Goal: Transaction & Acquisition: Book appointment/travel/reservation

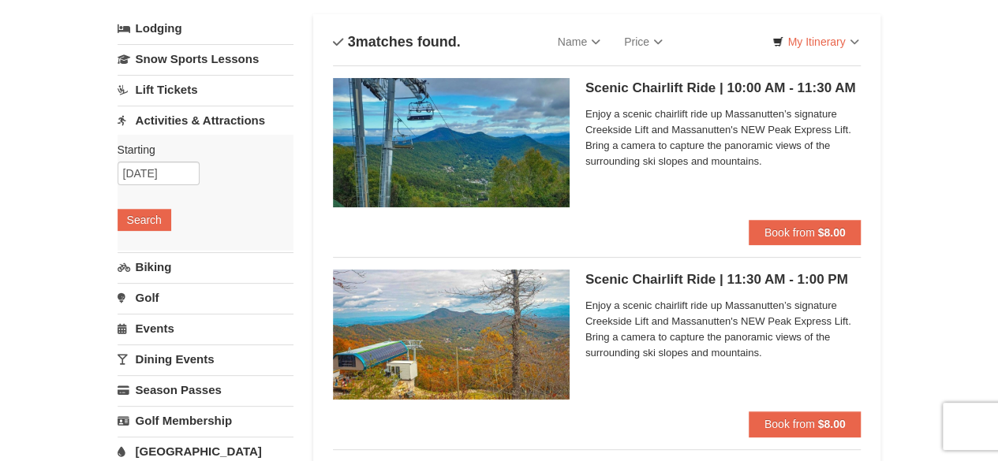
scroll to position [91, 0]
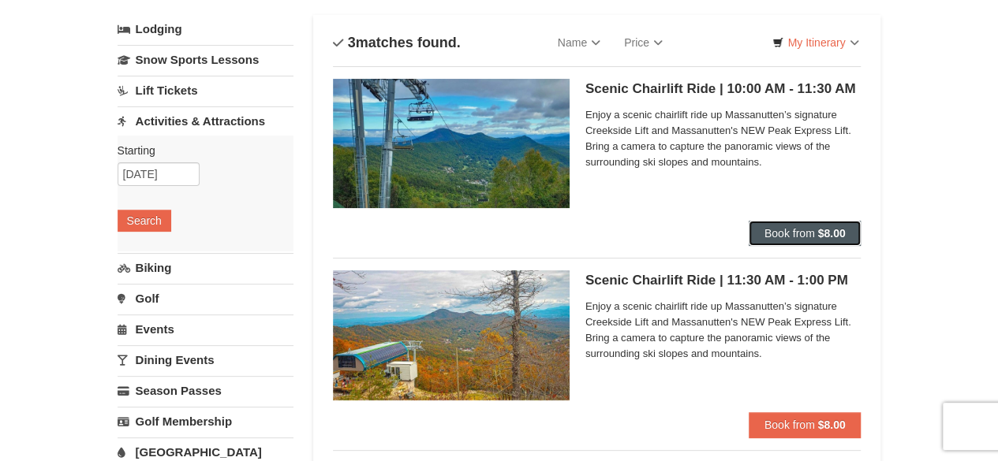
click at [788, 227] on span "Book from" at bounding box center [789, 233] width 50 height 13
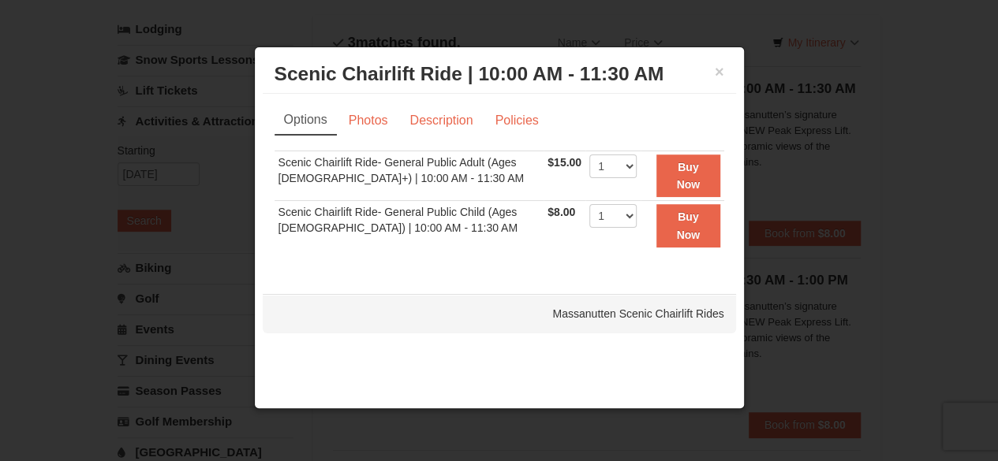
click at [713, 73] on h3 "Scenic Chairlift Ride | 10:00 AM - 11:30 AM Massanutten Scenic Chairlift Rides" at bounding box center [499, 74] width 450 height 24
click at [718, 72] on button "×" at bounding box center [718, 72] width 9 height 16
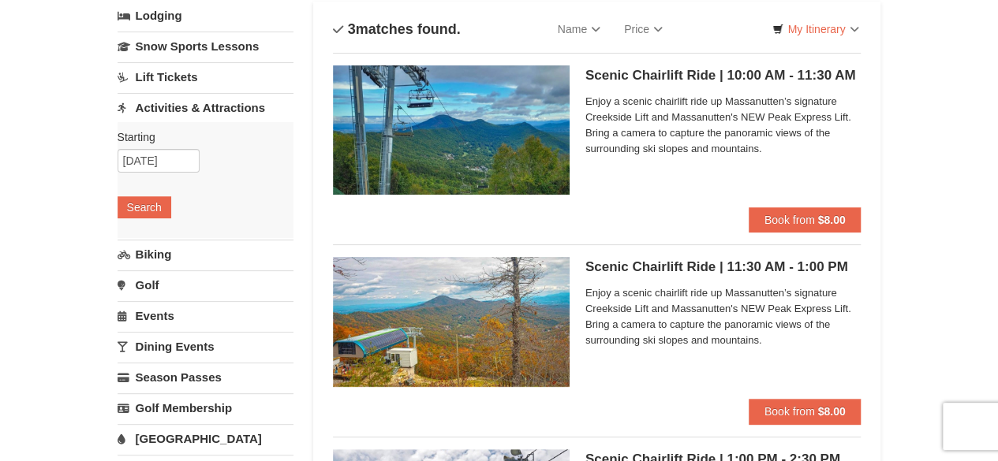
scroll to position [104, 0]
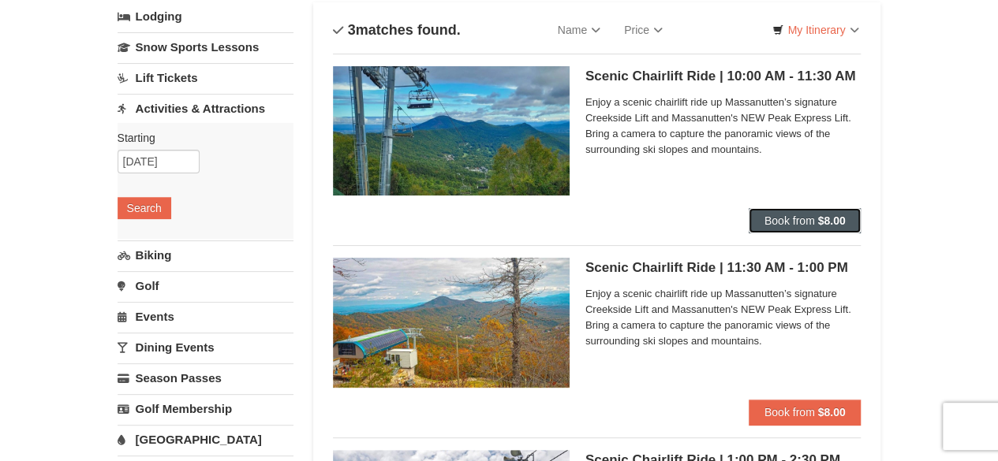
click at [782, 218] on span "Book from" at bounding box center [789, 220] width 50 height 13
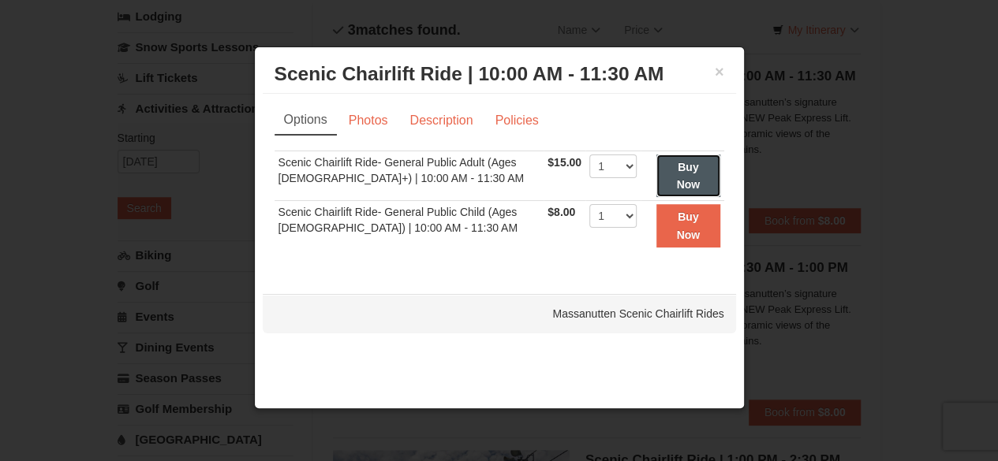
click at [679, 170] on strong "Buy Now" at bounding box center [688, 176] width 24 height 30
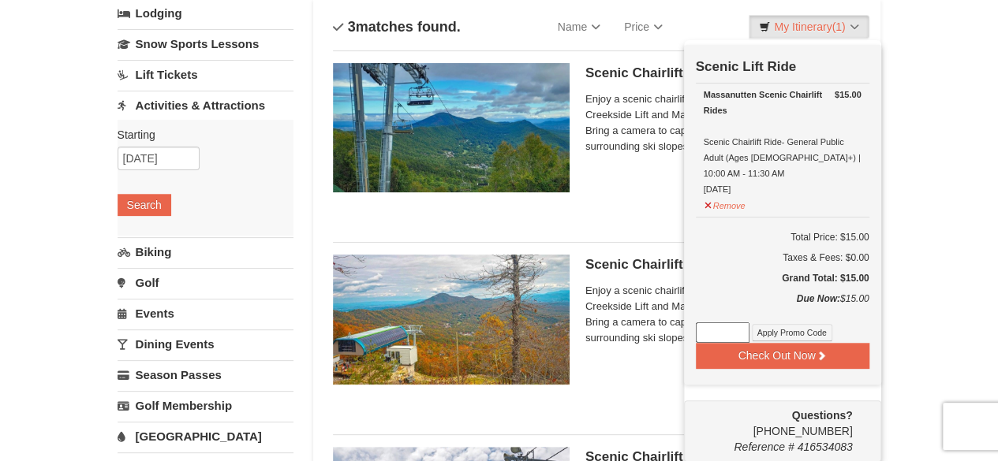
scroll to position [157, 0]
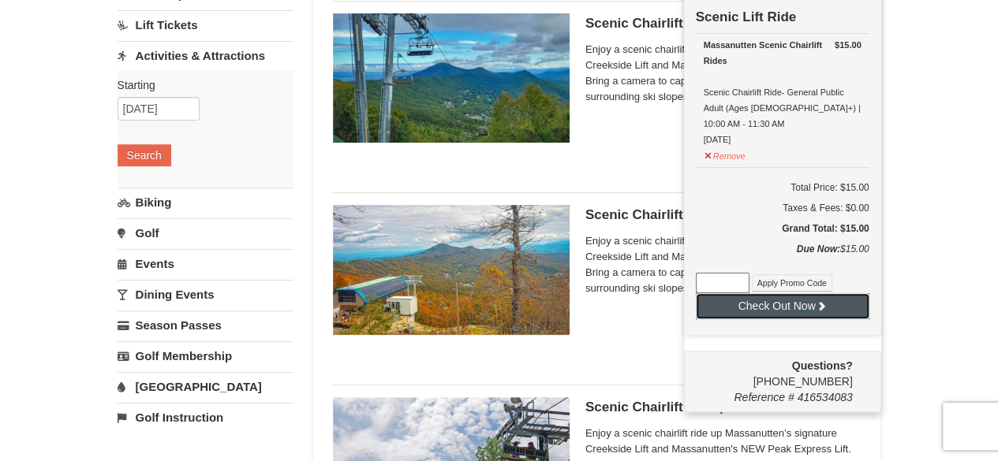
click at [779, 293] on button "Check Out Now" at bounding box center [782, 305] width 173 height 25
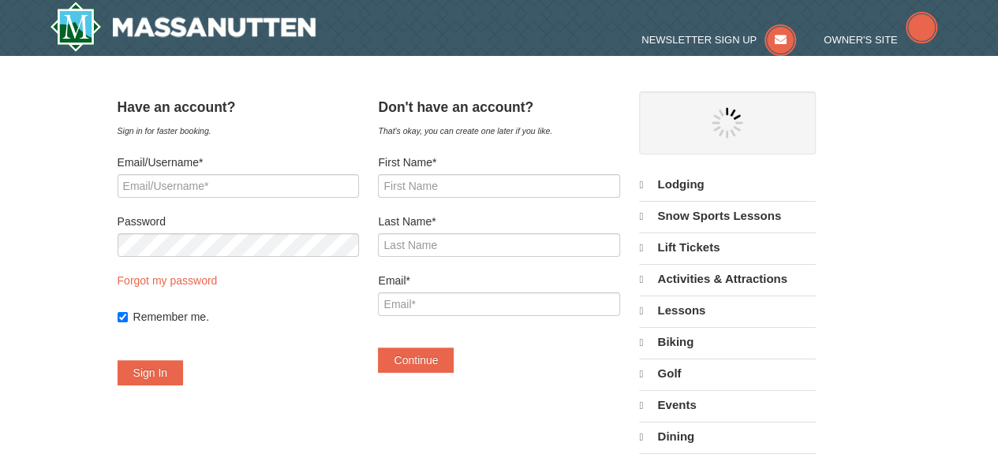
select select "10"
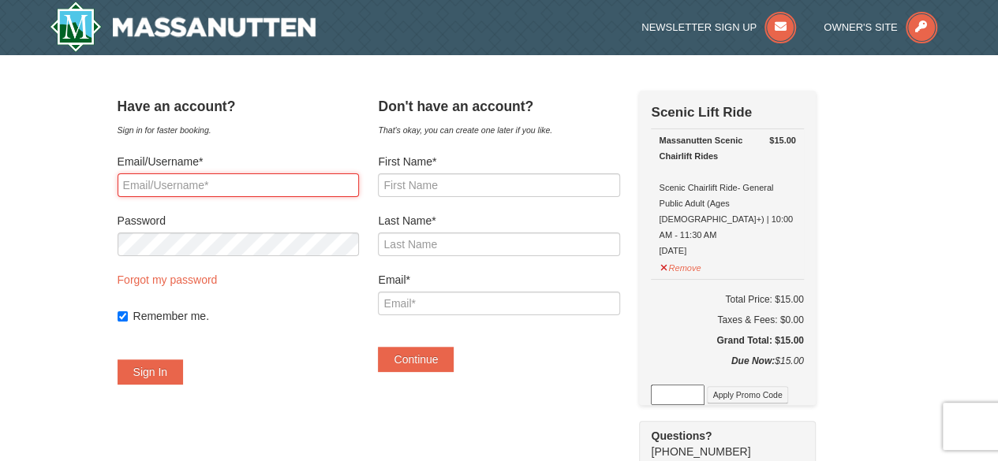
click at [221, 180] on input "Email/Username*" at bounding box center [238, 185] width 241 height 24
type input "colinfrancisco00@icloud.com"
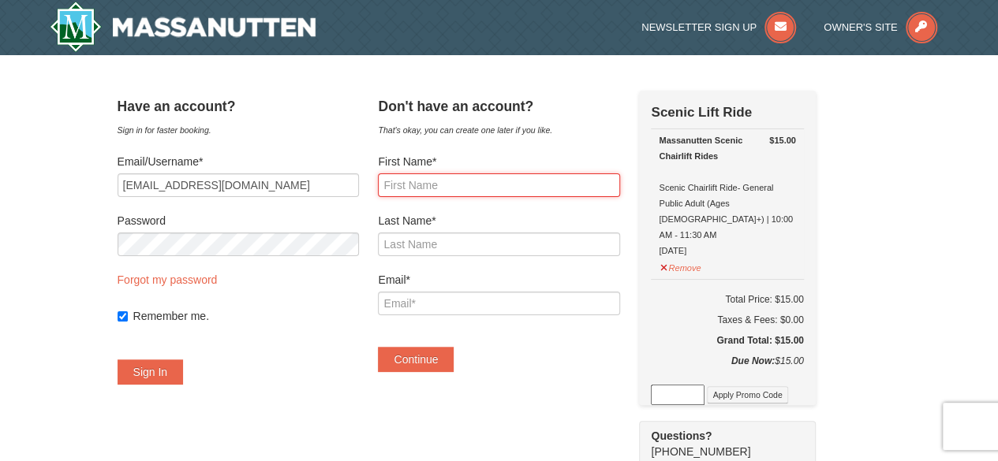
click at [450, 184] on input "First Name*" at bounding box center [498, 185] width 241 height 24
type input "Colin"
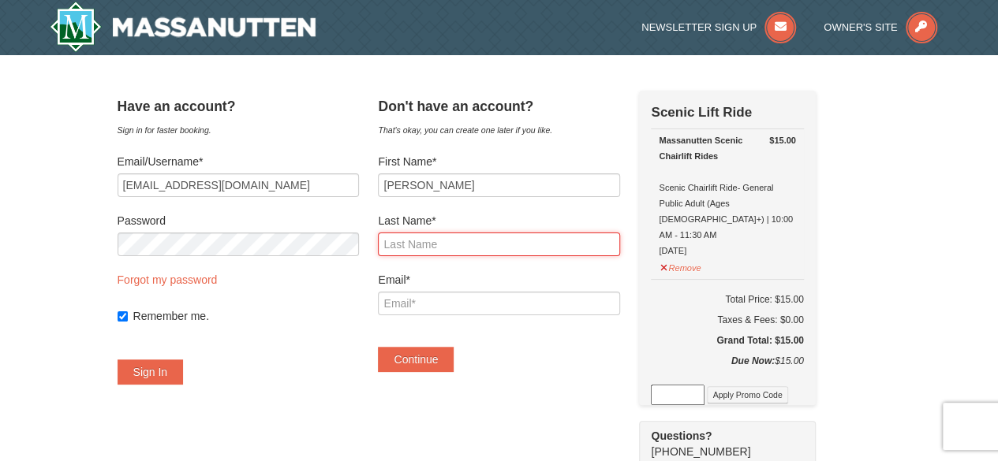
type input "Francisco"
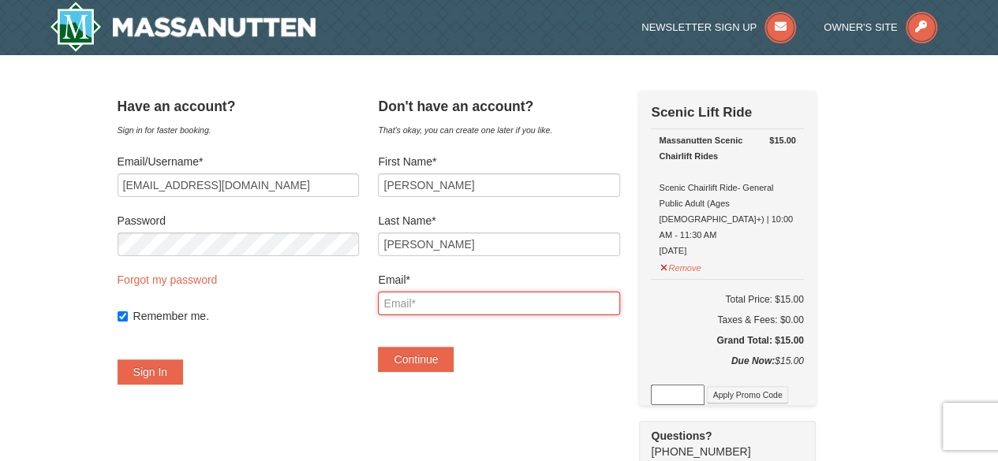
type input "colinfrancisco00@icloud.com"
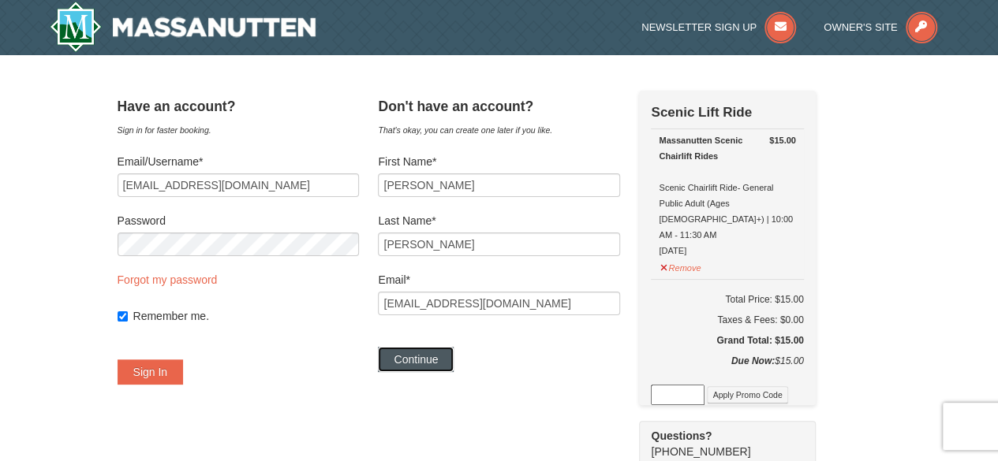
click at [421, 356] on button "Continue" at bounding box center [416, 359] width 76 height 25
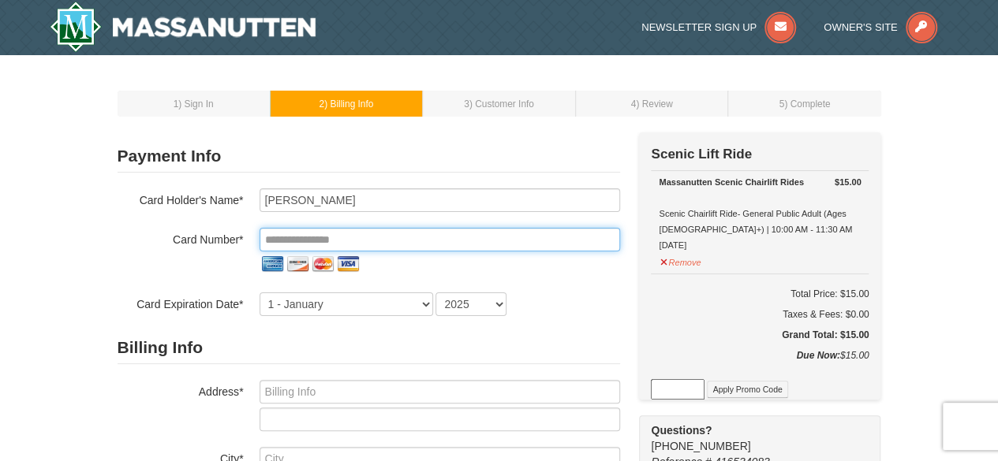
click at [435, 245] on input "tel" at bounding box center [439, 240] width 360 height 24
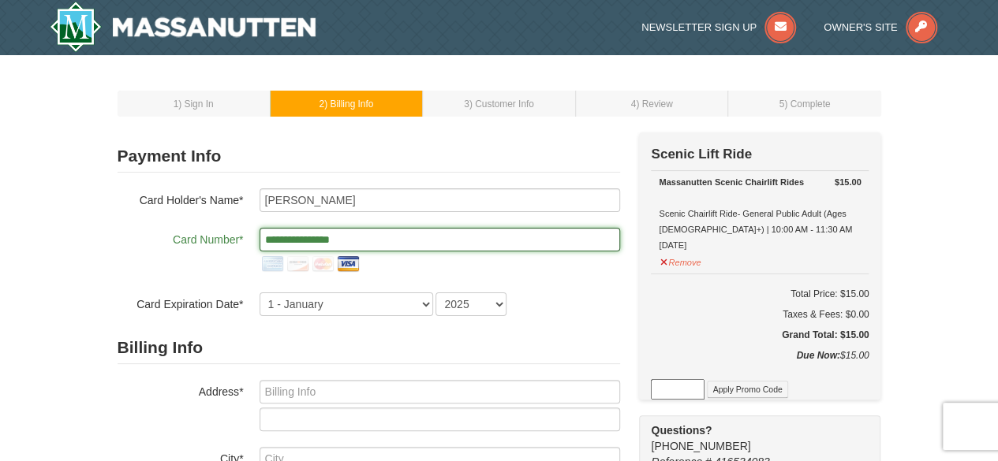
type input "**********"
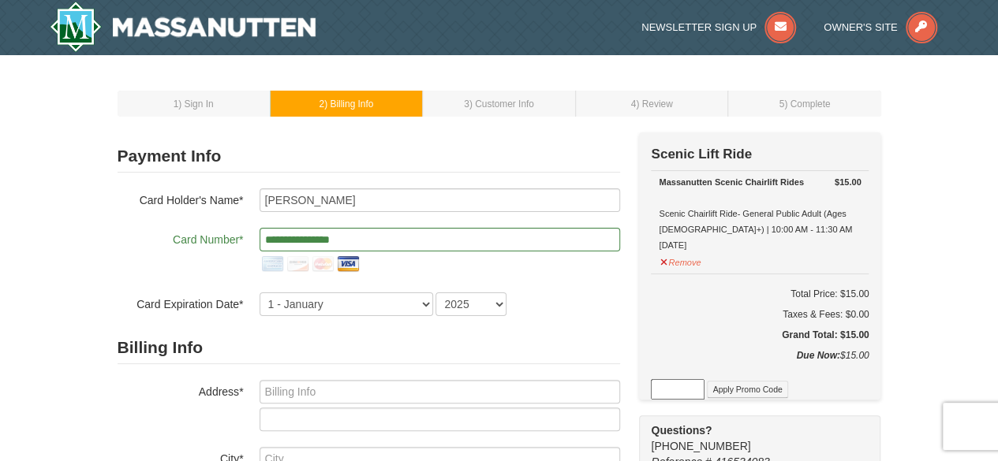
click at [293, 343] on h2 "Billing Info" at bounding box center [369, 348] width 502 height 32
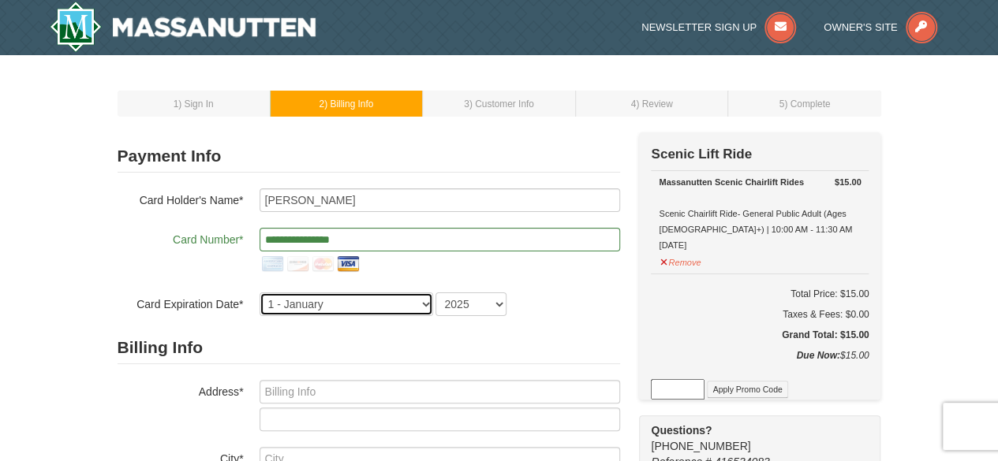
click at [406, 297] on select "1 - January 2 - February 3 - March 4 - April 5 - May 6 - June 7 - July 8 - Augu…" at bounding box center [345, 305] width 173 height 24
select select "8"
click at [259, 293] on select "1 - January 2 - February 3 - March 4 - April 5 - May 6 - June 7 - July 8 - Augu…" at bounding box center [345, 305] width 173 height 24
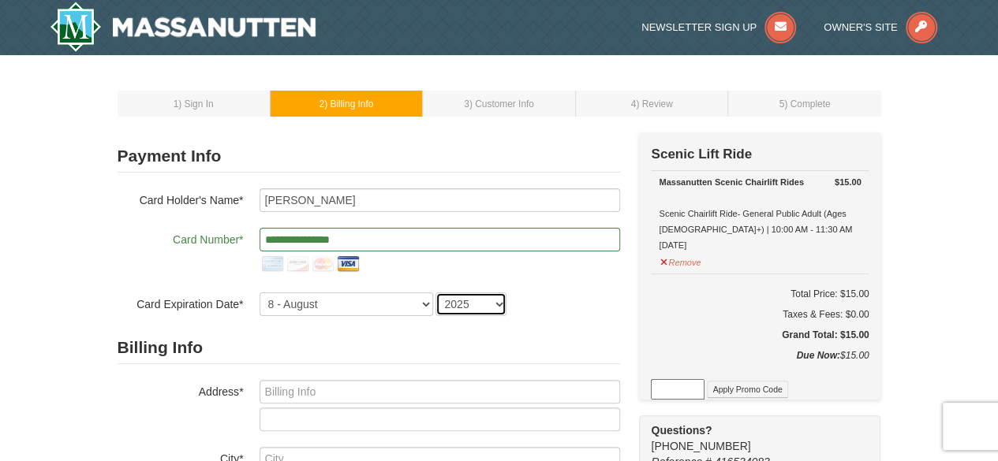
click at [473, 304] on select "2025 2026 2027 2028 2029 2030 2031 2032 2033 2034" at bounding box center [470, 305] width 71 height 24
select select "2026"
click at [435, 293] on select "2025 2026 2027 2028 2029 2030 2031 2032 2033 2034" at bounding box center [470, 305] width 71 height 24
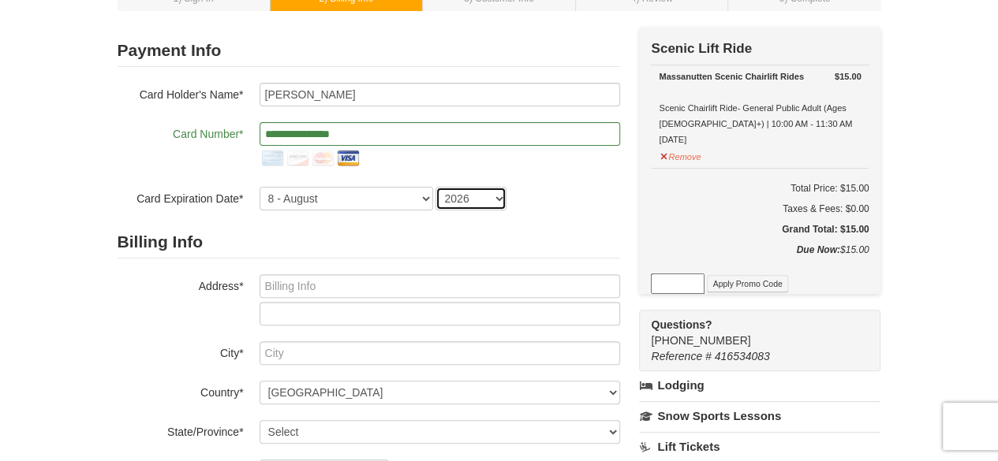
scroll to position [104, 0]
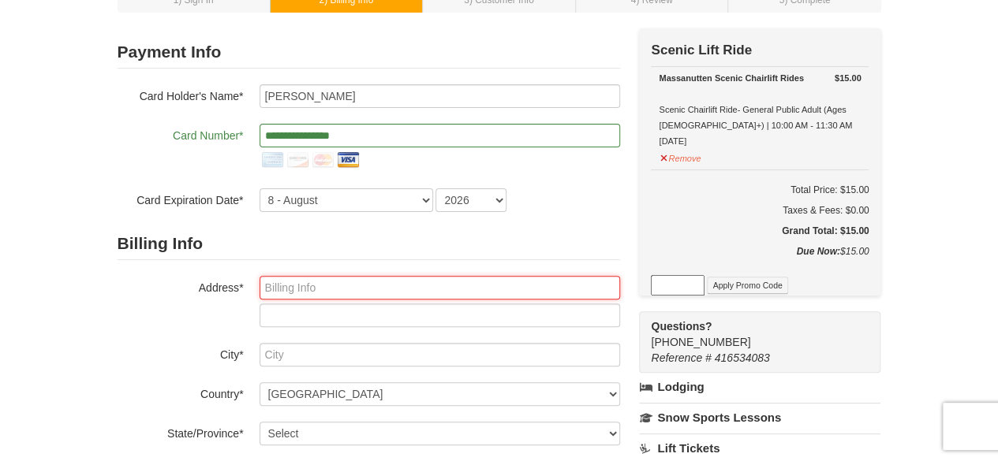
click at [360, 286] on input "text" at bounding box center [439, 288] width 360 height 24
type input "15457 Limestone School Road"
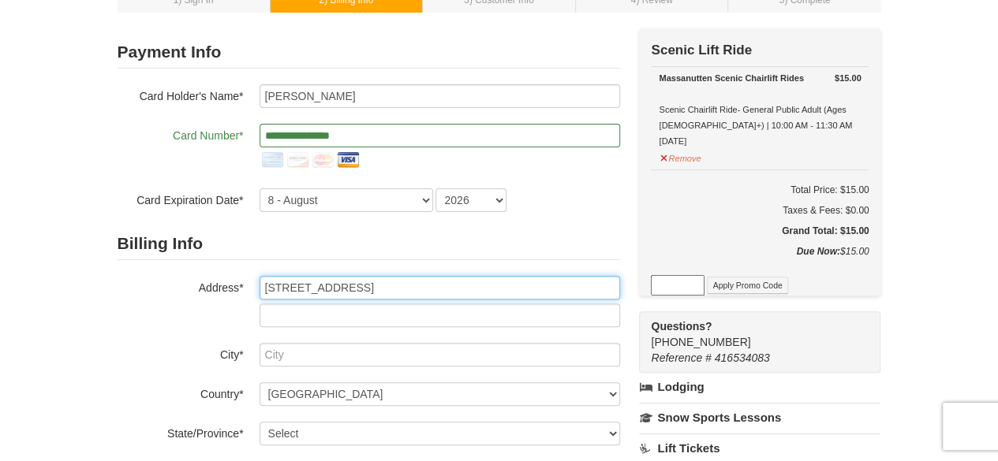
type input "Leesburg"
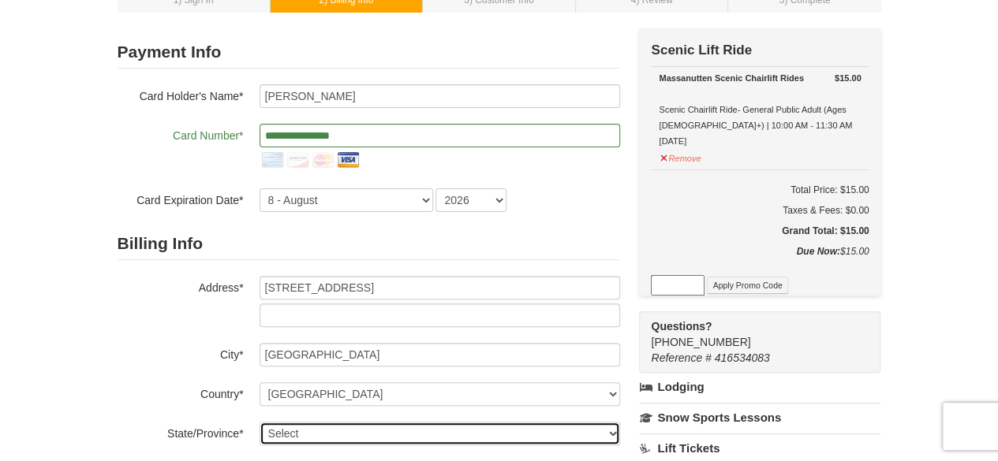
select select "VA"
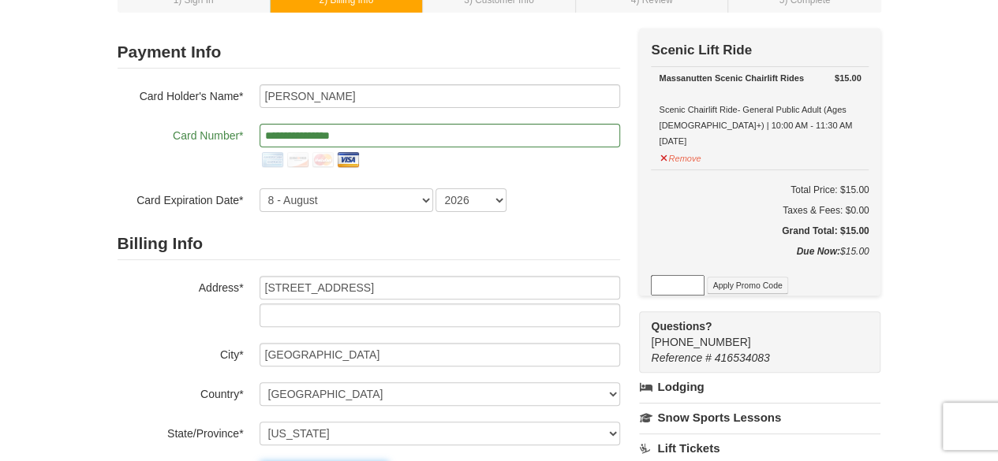
type input "20176"
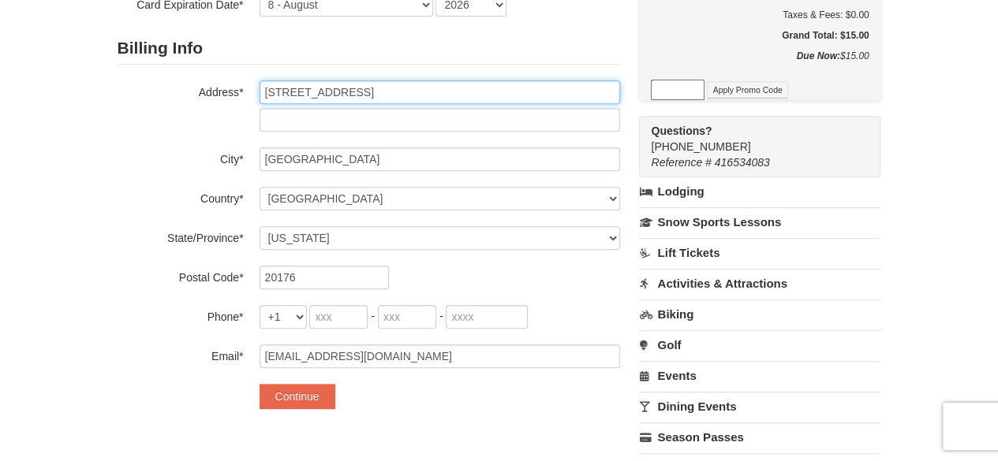
scroll to position [300, 0]
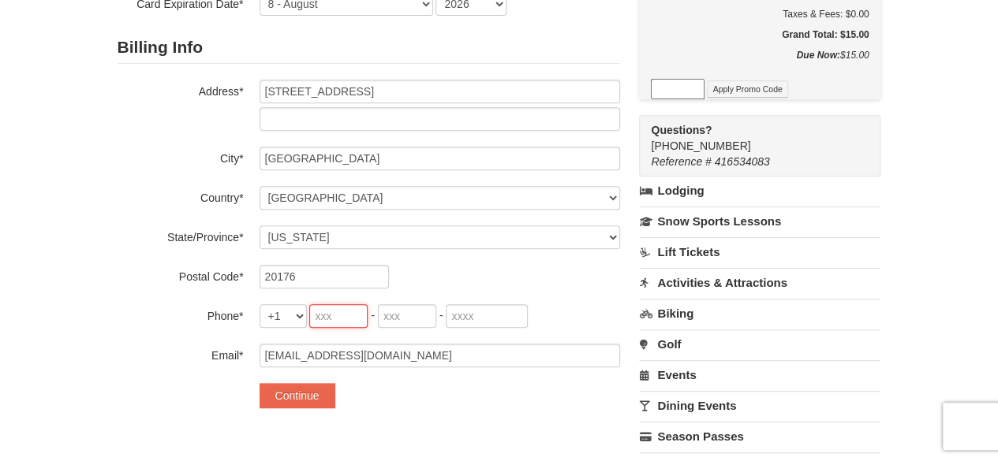
click at [344, 320] on input "tel" at bounding box center [338, 316] width 58 height 24
type input "703"
type input "966"
type input "4951"
click at [317, 388] on button "Continue" at bounding box center [297, 395] width 76 height 25
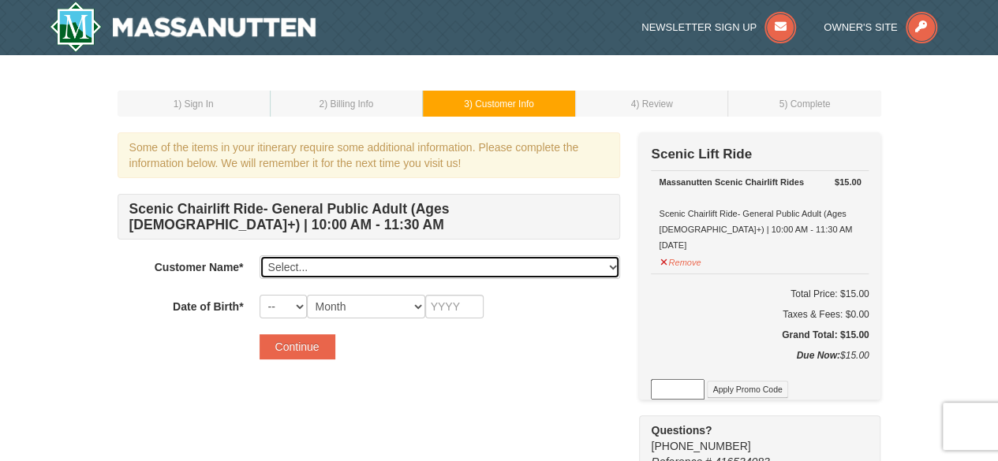
click at [504, 273] on select "Select... Colin Francisco Add New..." at bounding box center [439, 268] width 360 height 24
select select "28351069"
click at [259, 256] on select "Select... Colin Francisco Add New..." at bounding box center [439, 268] width 360 height 24
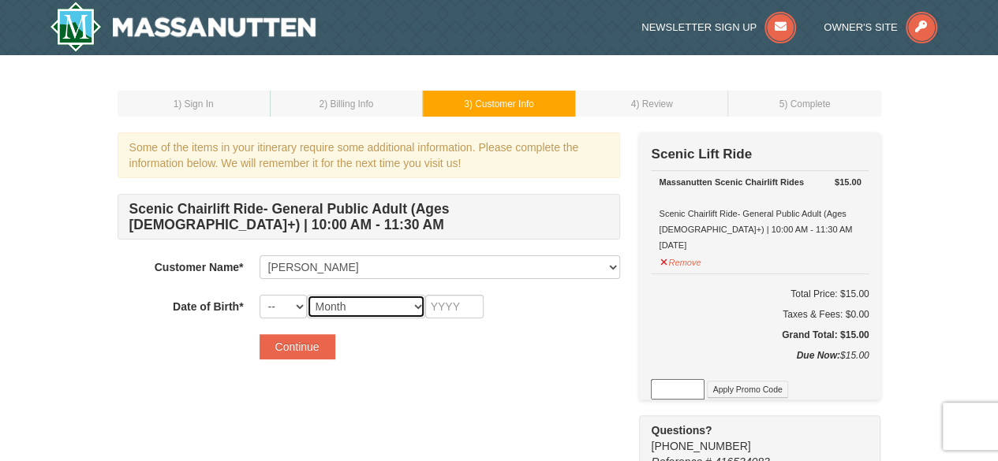
click at [345, 313] on select "Month January February March April May June July August September October Novem…" at bounding box center [366, 307] width 118 height 24
select select "04"
click at [307, 295] on select "Month January February March April May June July August September October Novem…" at bounding box center [366, 307] width 118 height 24
click at [273, 302] on select "-- 01 02 03 04 05 06 07 08 09 10 11 12 13 14 15 16 17 18 19 20 21 22 23 24 25 2…" at bounding box center [282, 307] width 47 height 24
select select "04"
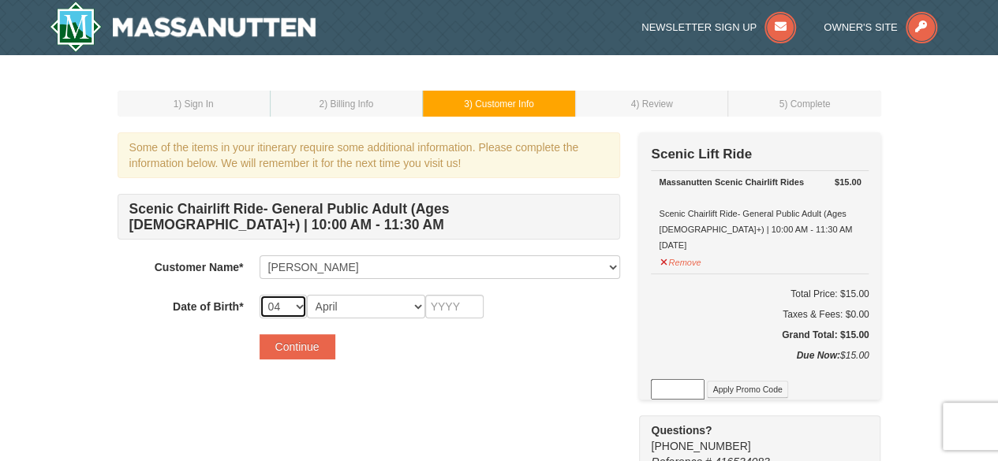
click at [259, 295] on select "-- 01 02 03 04 05 06 07 08 09 10 11 12 13 14 15 16 17 18 19 20 21 22 23 24 25 2…" at bounding box center [282, 307] width 47 height 24
click at [448, 310] on input "text" at bounding box center [454, 307] width 58 height 24
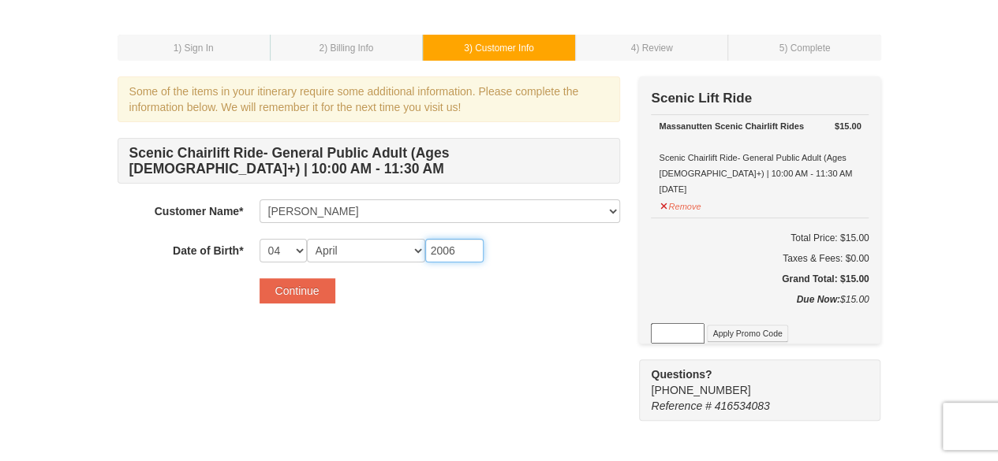
scroll to position [58, 0]
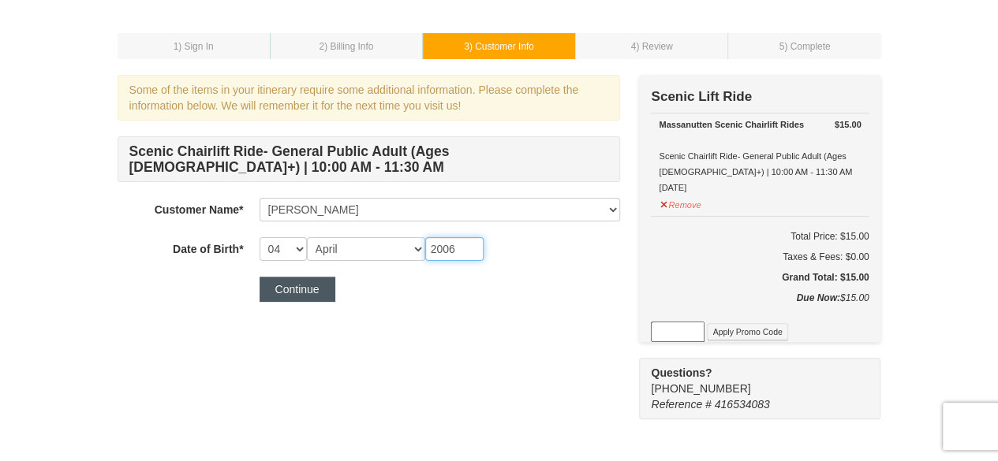
type input "2006"
click at [309, 280] on button "Continue" at bounding box center [297, 289] width 76 height 25
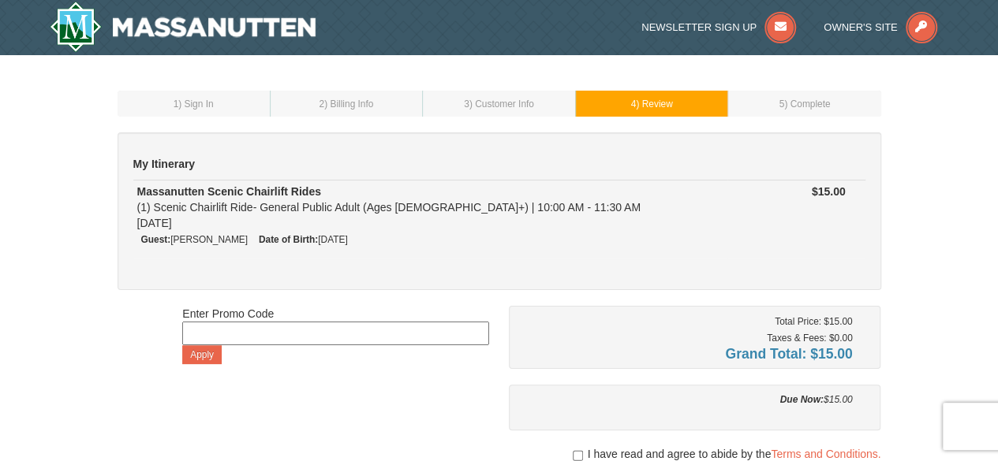
click at [312, 338] on input at bounding box center [335, 334] width 307 height 24
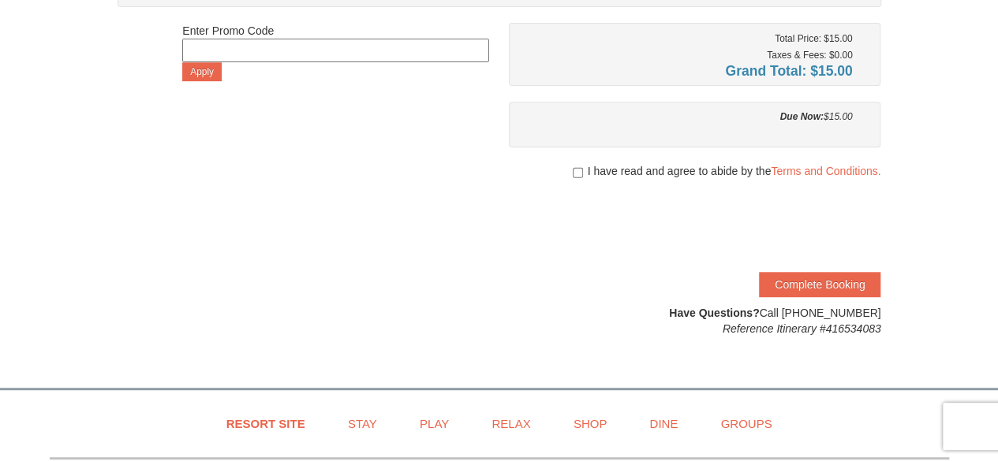
scroll to position [282, 0]
click at [582, 180] on div at bounding box center [695, 188] width 372 height 16
click at [580, 180] on div at bounding box center [695, 188] width 372 height 16
click at [577, 174] on input "checkbox" at bounding box center [578, 173] width 10 height 13
checkbox input "true"
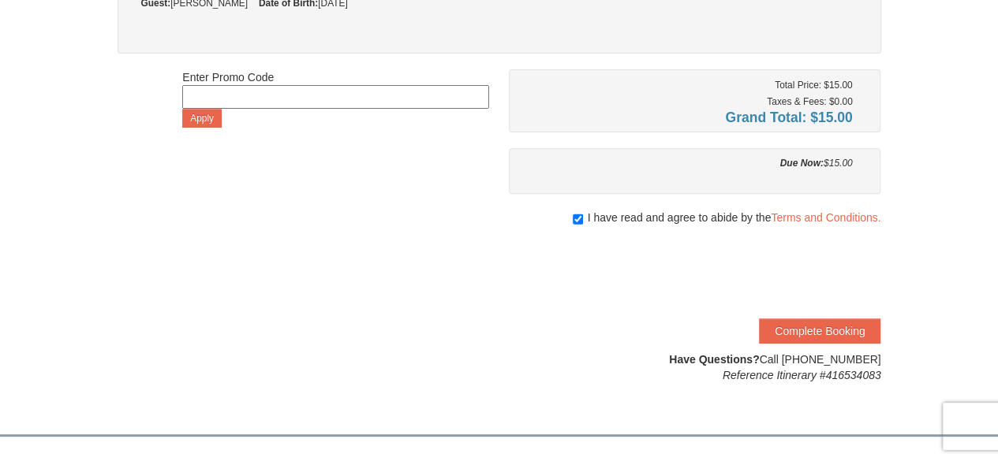
scroll to position [238, 0]
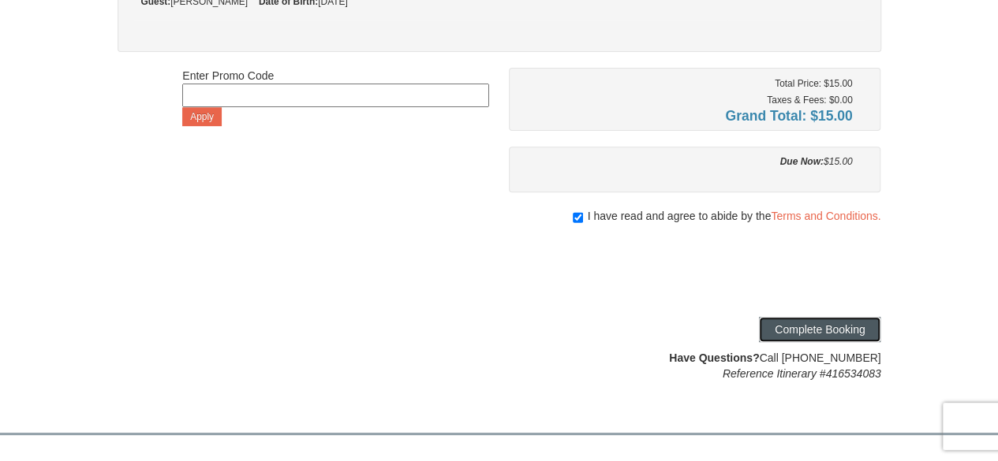
click at [782, 320] on button "Complete Booking" at bounding box center [819, 329] width 121 height 25
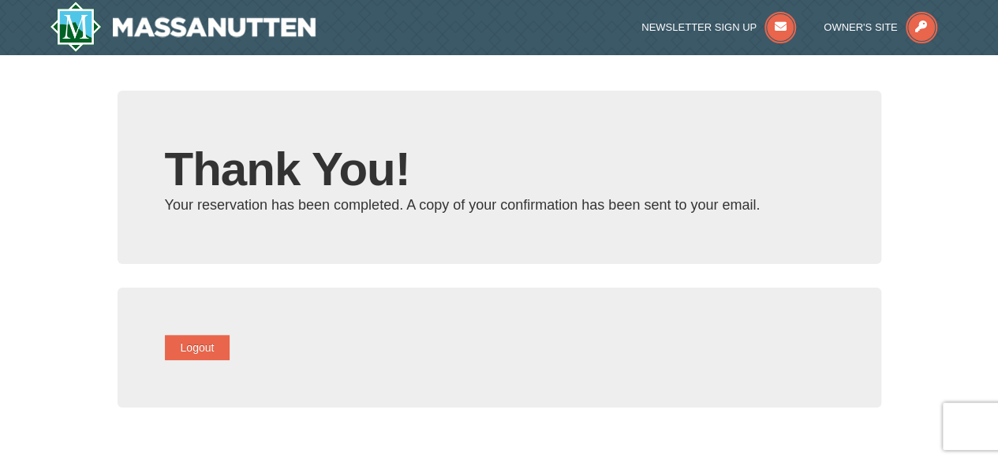
type input "[EMAIL_ADDRESS][DOMAIN_NAME]"
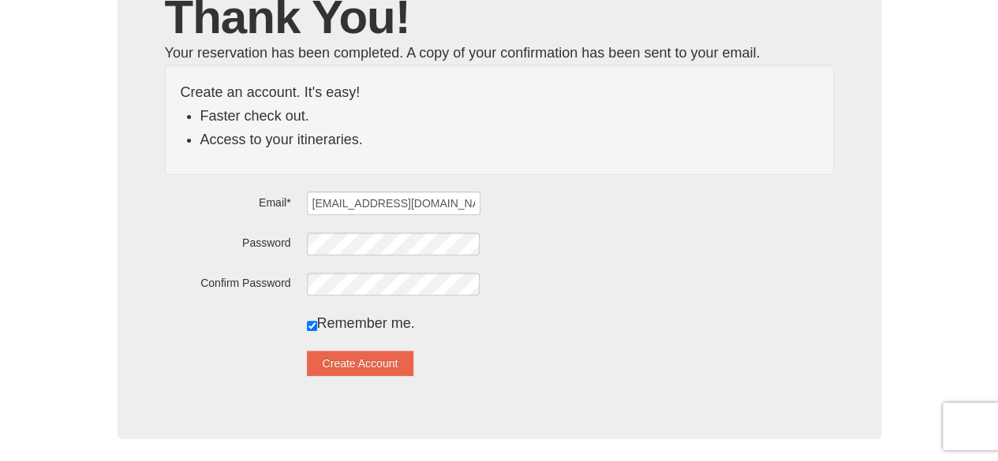
scroll to position [153, 0]
click at [357, 359] on button "Create Account" at bounding box center [360, 362] width 107 height 25
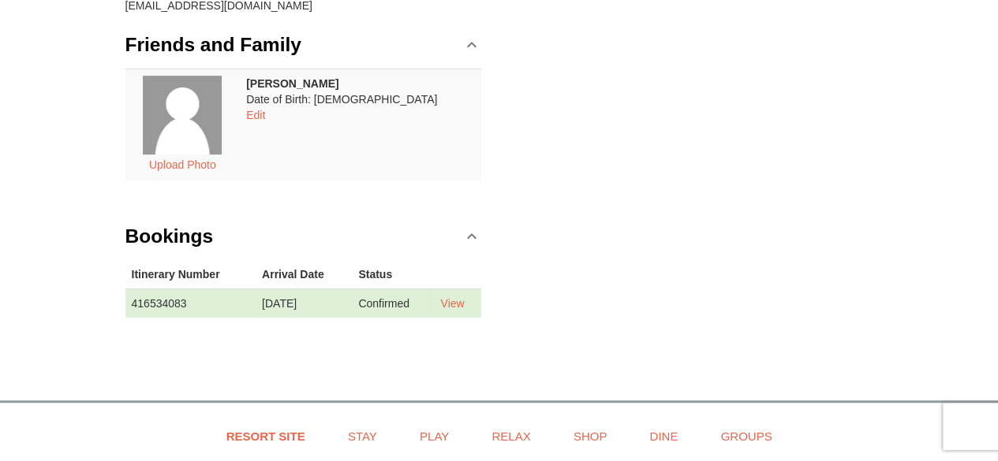
scroll to position [277, 0]
click at [454, 301] on link "View" at bounding box center [452, 302] width 24 height 13
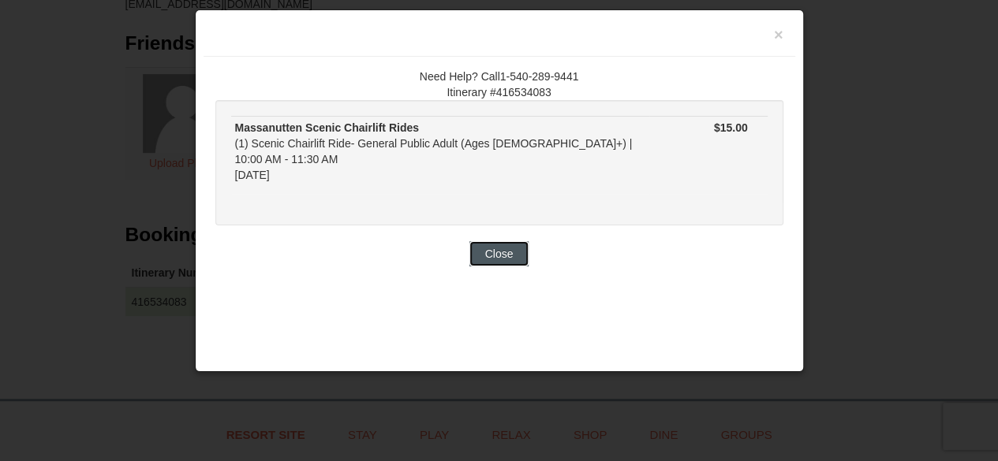
click at [509, 241] on button "Close" at bounding box center [499, 253] width 60 height 25
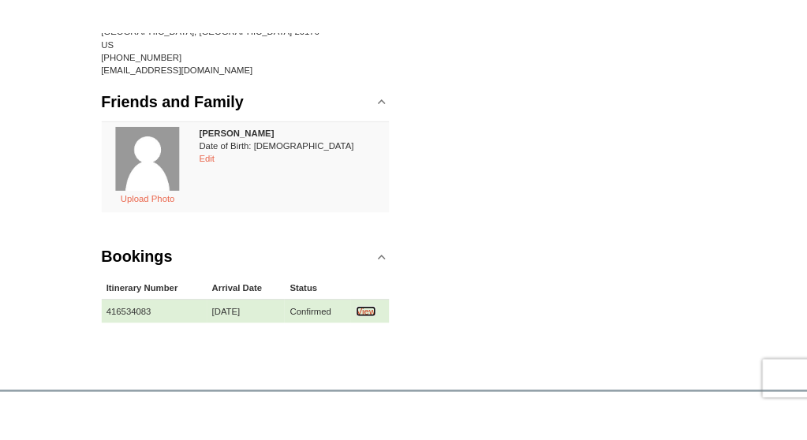
scroll to position [236, 0]
